Goal: Task Accomplishment & Management: Manage account settings

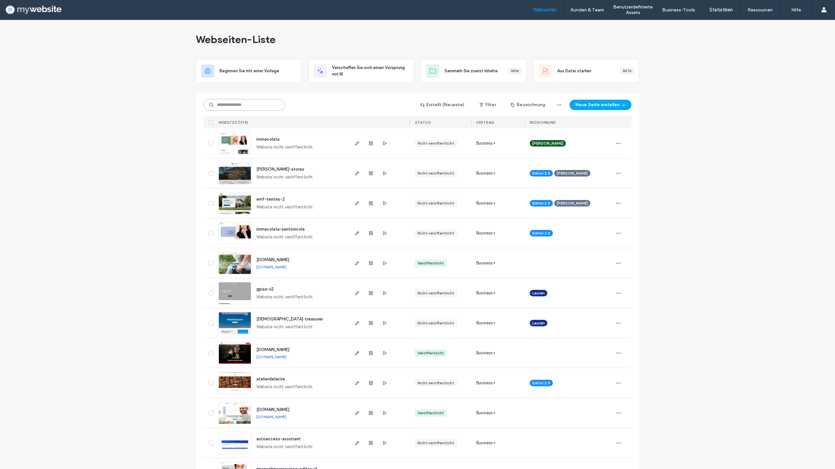
click at [225, 102] on input at bounding box center [244, 105] width 82 height 12
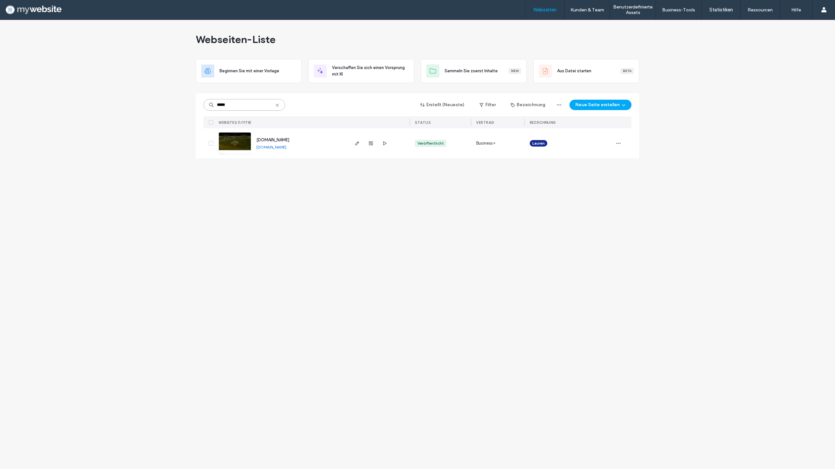
click at [242, 103] on input "*****" at bounding box center [244, 105] width 82 height 12
type input "******"
click at [354, 143] on icon "button" at bounding box center [356, 143] width 5 height 5
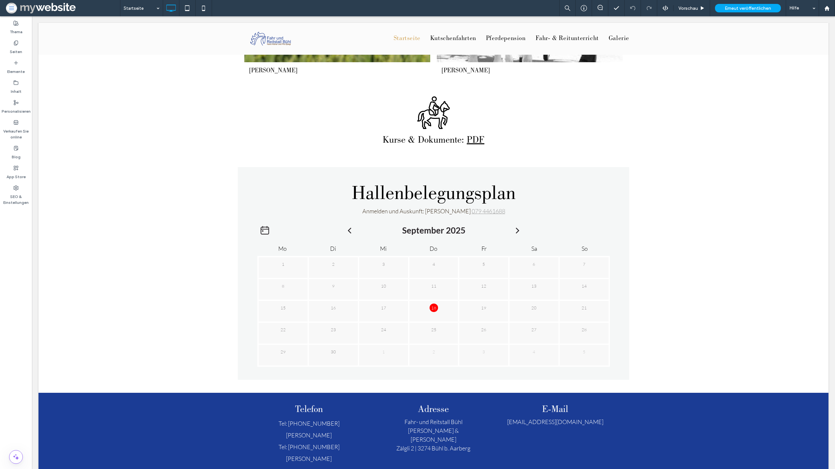
scroll to position [993, 0]
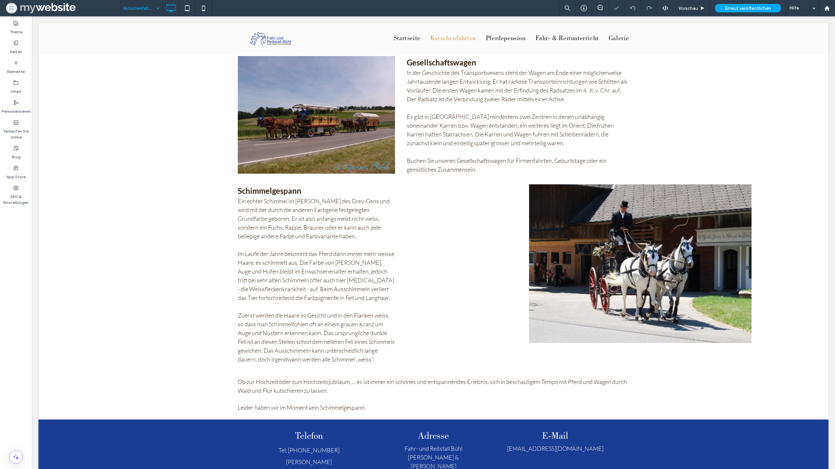
scroll to position [426, 0]
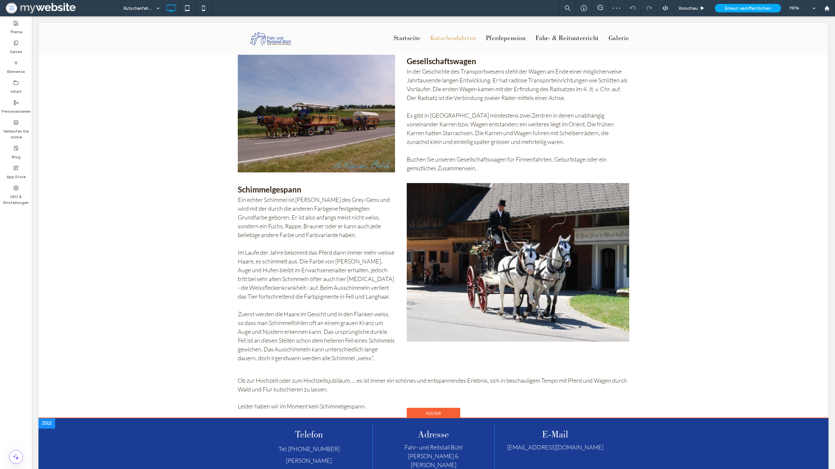
click at [133, 6] on input at bounding box center [140, 8] width 33 height 16
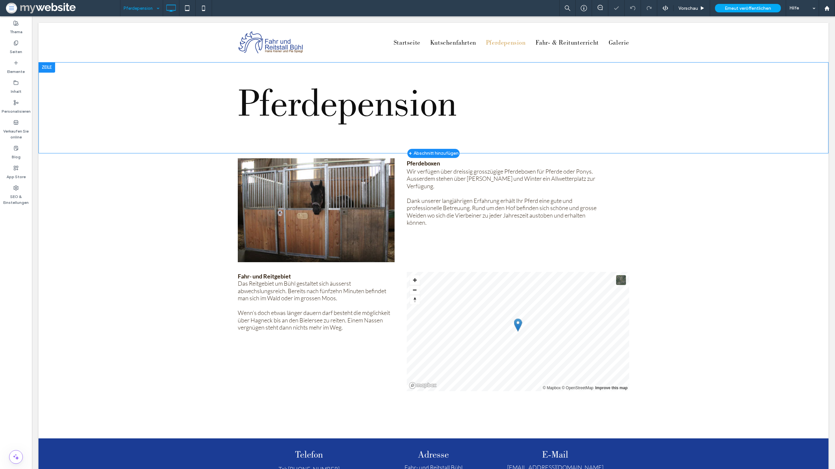
scroll to position [1, 0]
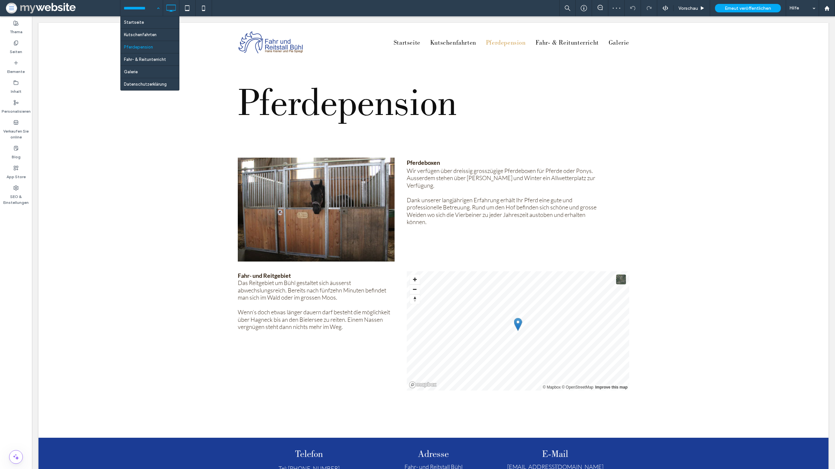
click at [144, 14] on input at bounding box center [140, 8] width 33 height 16
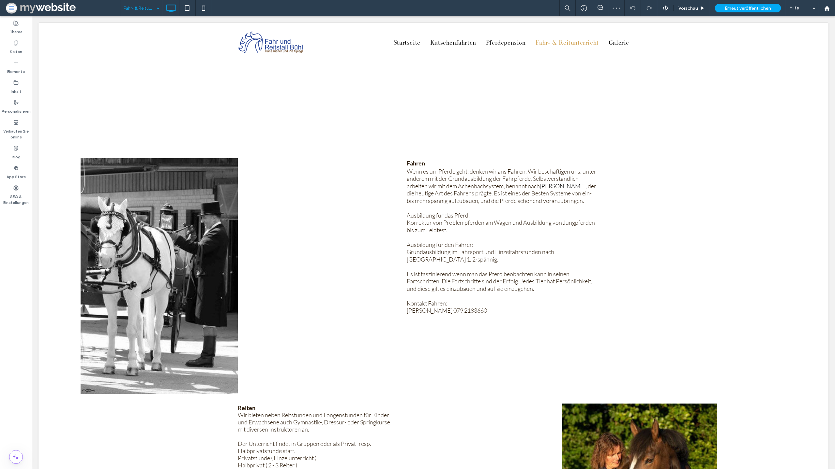
scroll to position [0, 0]
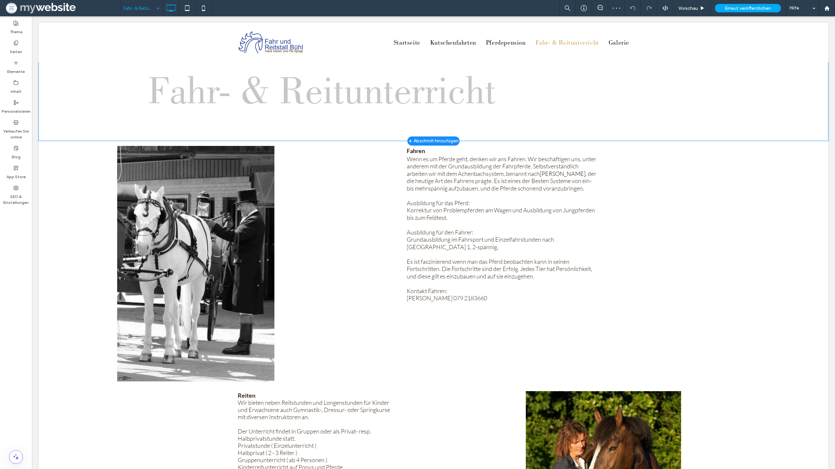
scroll to position [221, 0]
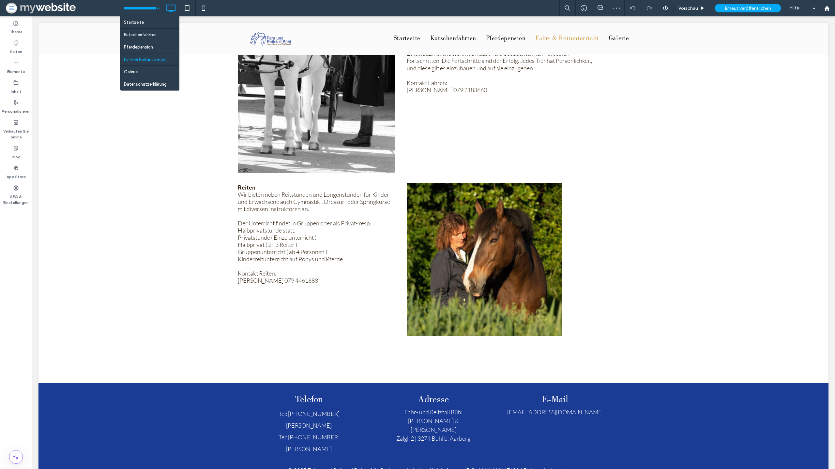
click at [150, 10] on input at bounding box center [140, 8] width 33 height 16
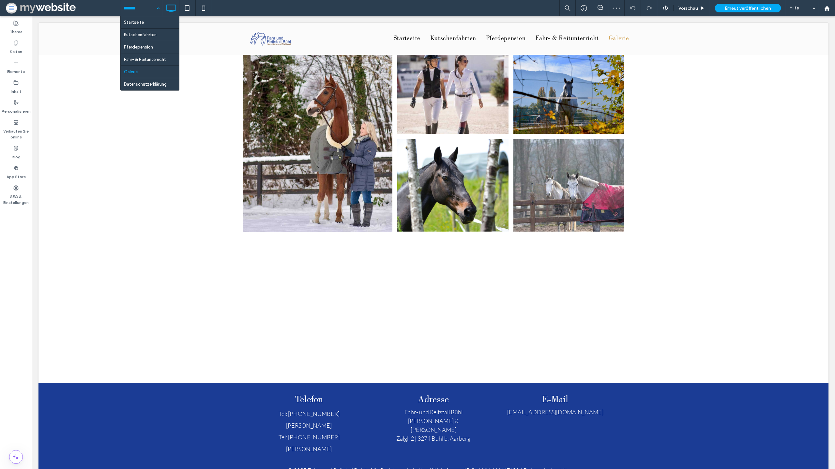
click at [145, 11] on input at bounding box center [140, 8] width 33 height 16
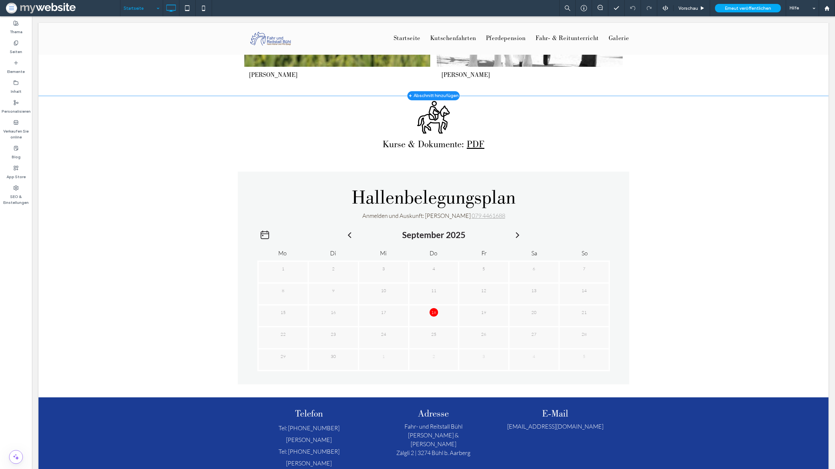
scroll to position [993, 0]
